Goal: Find contact information: Find contact information

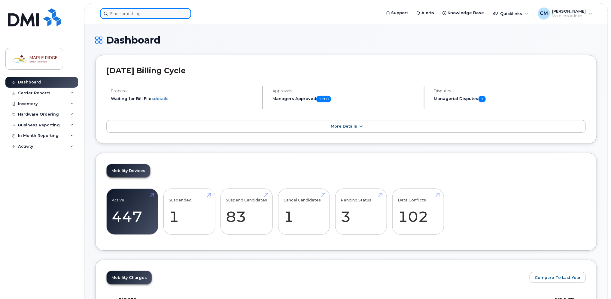
click at [166, 17] on input at bounding box center [145, 13] width 91 height 11
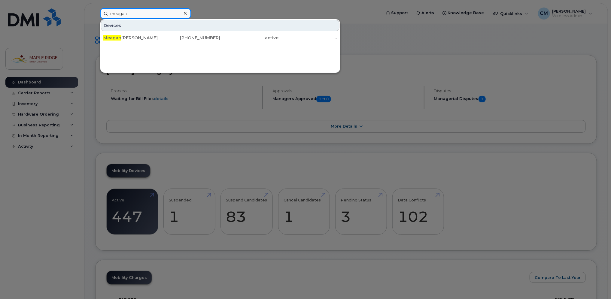
type input "meagan"
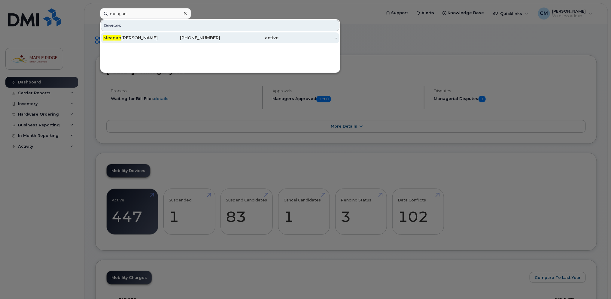
click at [121, 37] on div "Meagan Oslie" at bounding box center [132, 38] width 59 height 6
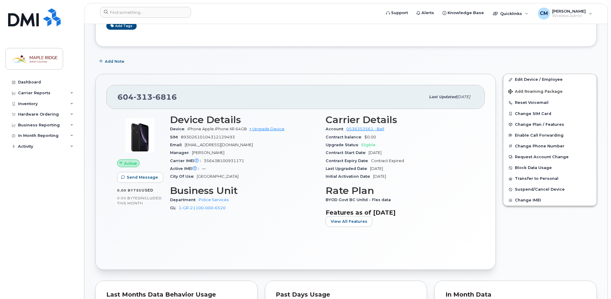
scroll to position [60, 0]
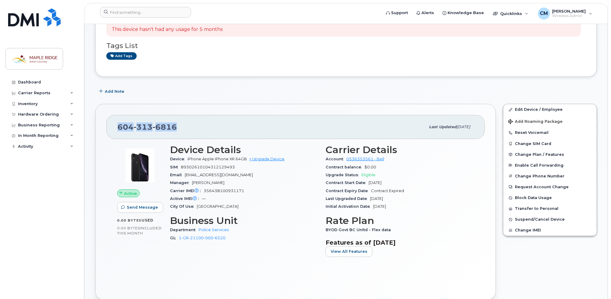
drag, startPoint x: 177, startPoint y: 123, endPoint x: 104, endPoint y: 128, distance: 72.9
click at [104, 128] on div "[PHONE_NUMBER] Last updated [DATE] Active Send Message 0.00 Bytes  used 0.00 By…" at bounding box center [295, 202] width 401 height 196
copy span "[PHONE_NUMBER]"
